Goal: Navigation & Orientation: Find specific page/section

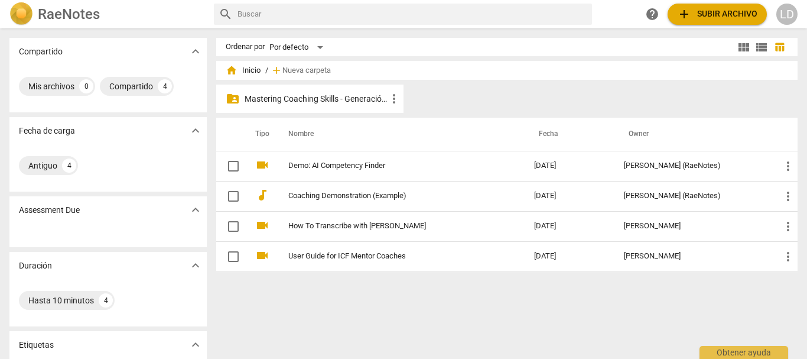
click at [338, 94] on p "Mastering Coaching Skills - Generación 31" at bounding box center [316, 99] width 142 height 12
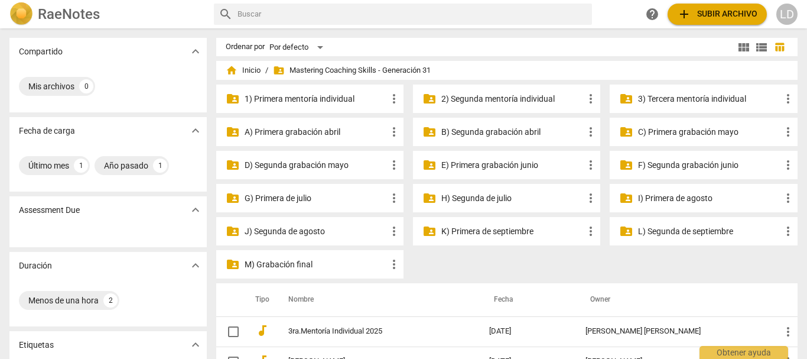
click at [665, 98] on p "3) Tercera mentoría individual" at bounding box center [709, 99] width 142 height 12
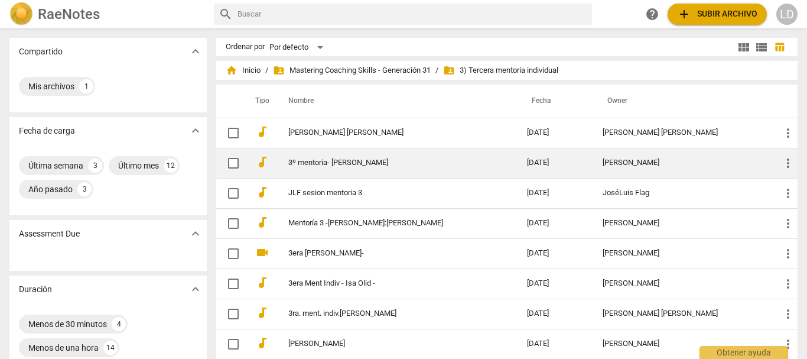
click at [385, 162] on link "3º mentoria- [PERSON_NAME]" at bounding box center [386, 162] width 196 height 9
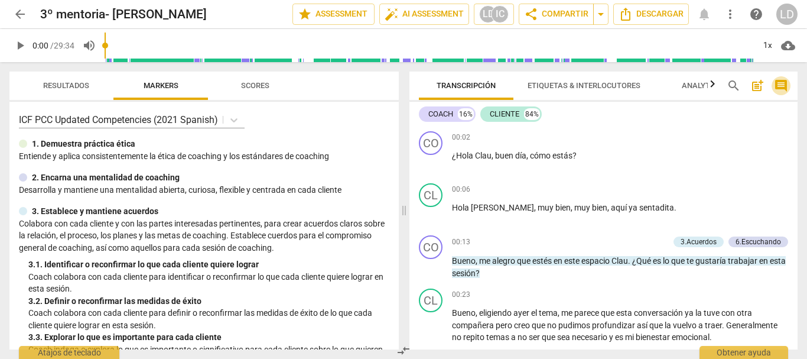
click at [784, 85] on span "comment" at bounding box center [781, 86] width 14 height 14
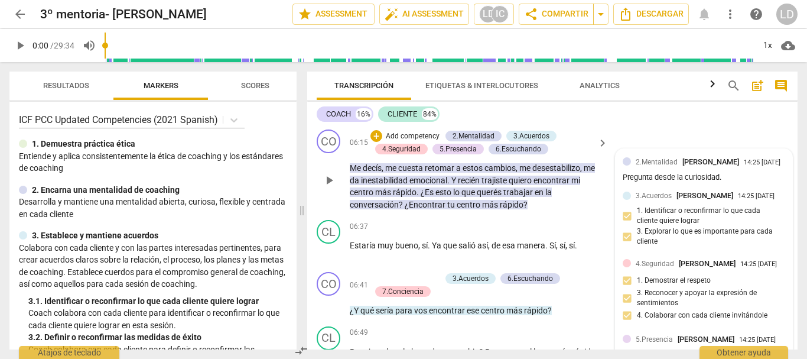
scroll to position [946, 0]
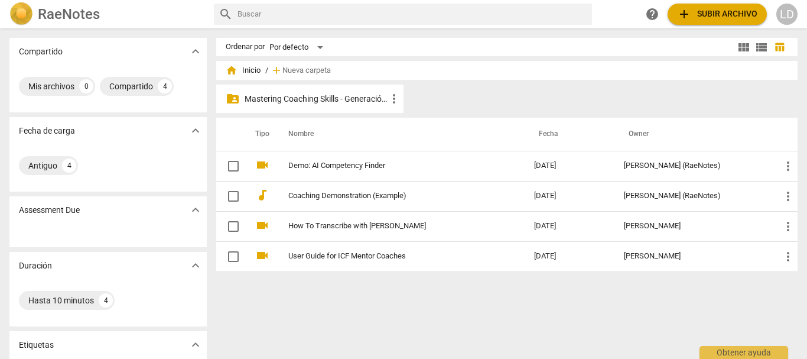
click at [308, 95] on p "Mastering Coaching Skills - Generación 31" at bounding box center [316, 99] width 142 height 12
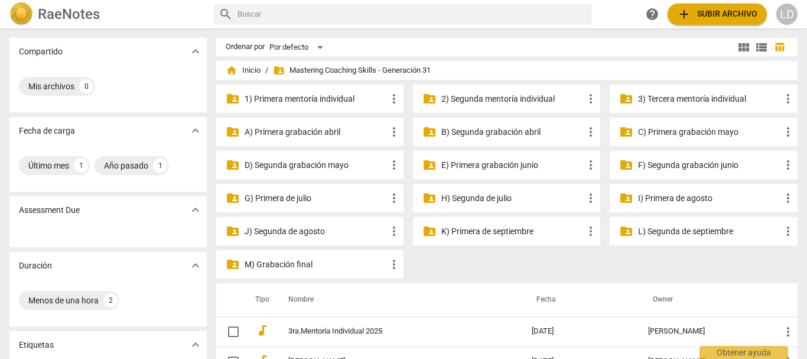
click at [668, 95] on p "3) Tercera mentoría individual" at bounding box center [709, 99] width 142 height 12
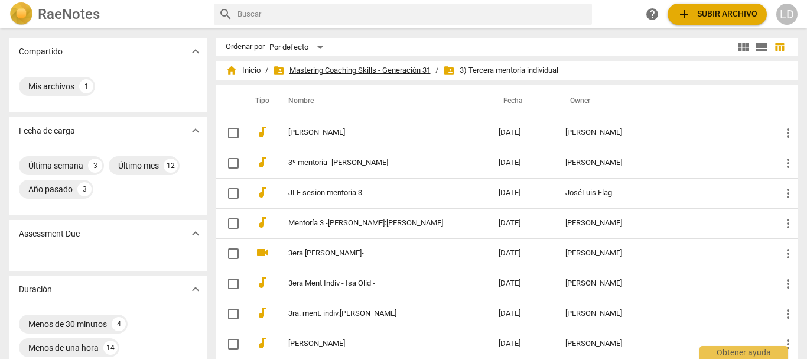
click at [323, 65] on span "folder_shared Mastering Coaching Skills - Generación 31" at bounding box center [352, 70] width 158 height 12
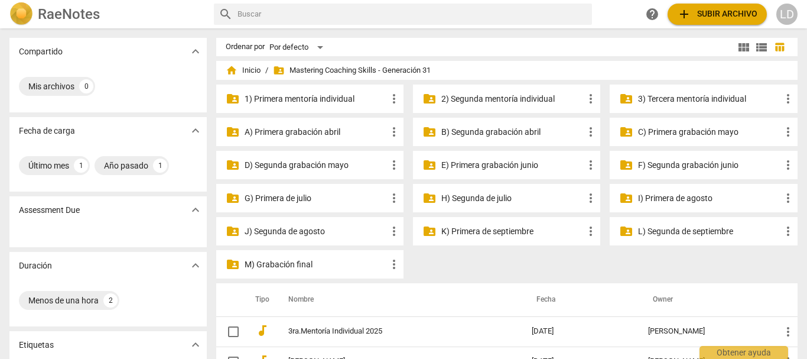
click at [504, 94] on p "2) Segunda mentoría individual" at bounding box center [512, 99] width 142 height 12
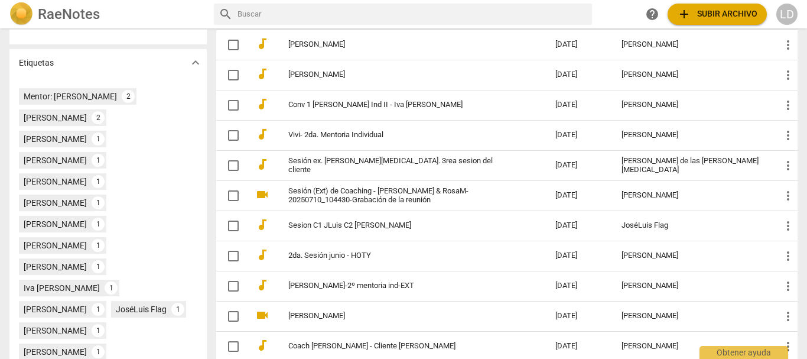
scroll to position [355, 0]
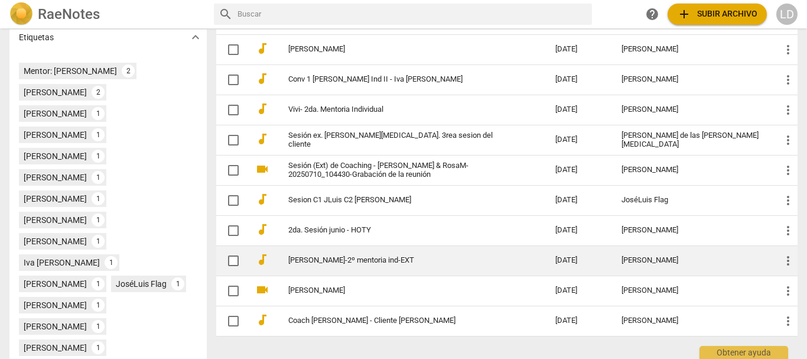
click at [447, 258] on link "[PERSON_NAME]-2º mentoria ind-EXT" at bounding box center [400, 260] width 225 height 9
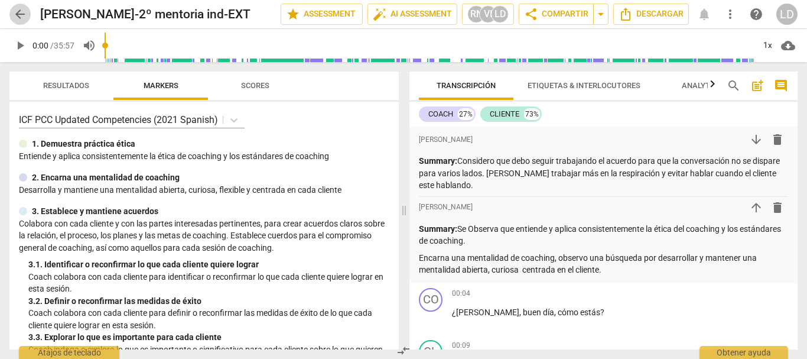
click at [15, 11] on span "arrow_back" at bounding box center [20, 14] width 14 height 14
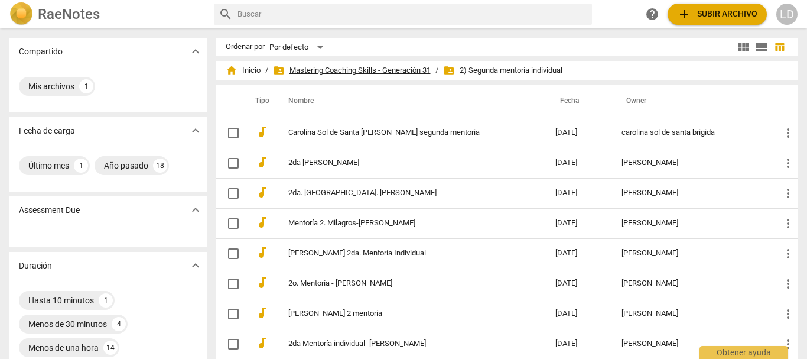
click at [339, 72] on span "folder_shared Mastering Coaching Skills - Generación 31" at bounding box center [352, 70] width 158 height 12
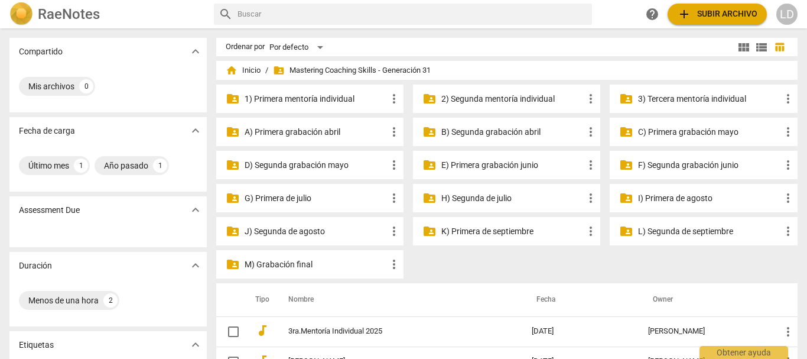
click at [693, 96] on p "3) Tercera mentoría individual" at bounding box center [709, 99] width 142 height 12
